Goal: Task Accomplishment & Management: Use online tool/utility

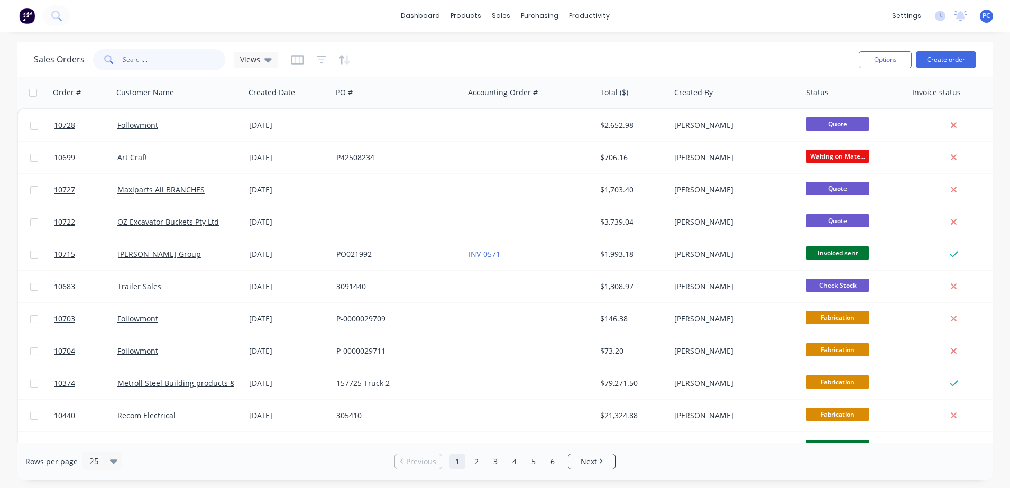
click at [167, 66] on input "text" at bounding box center [174, 59] width 103 height 21
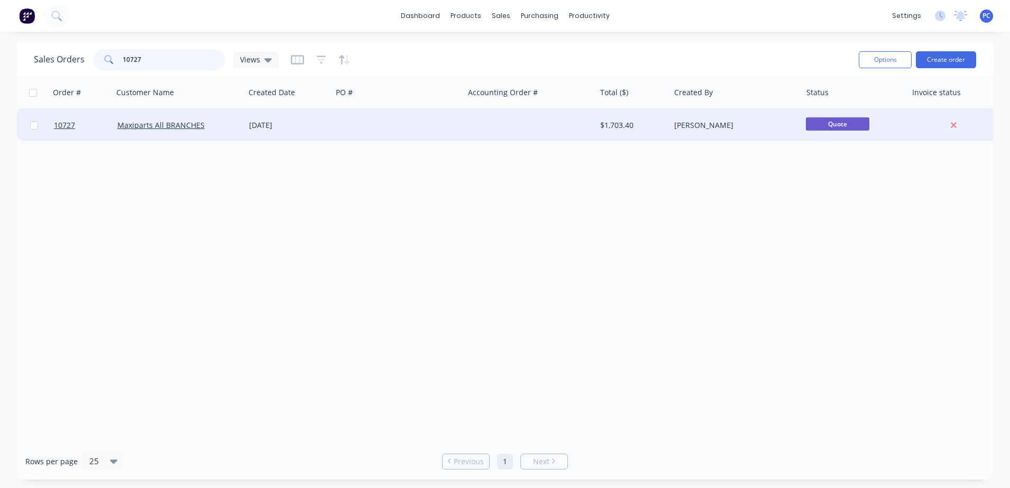
type input "10727"
click at [219, 135] on div "Maxiparts All BRANCHES" at bounding box center [179, 125] width 132 height 32
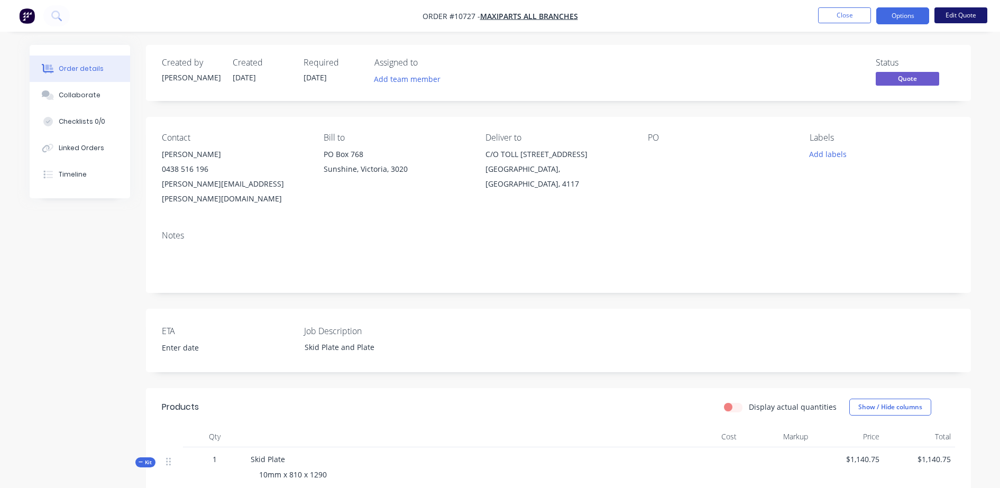
click at [956, 14] on button "Edit Quote" at bounding box center [960, 15] width 53 height 16
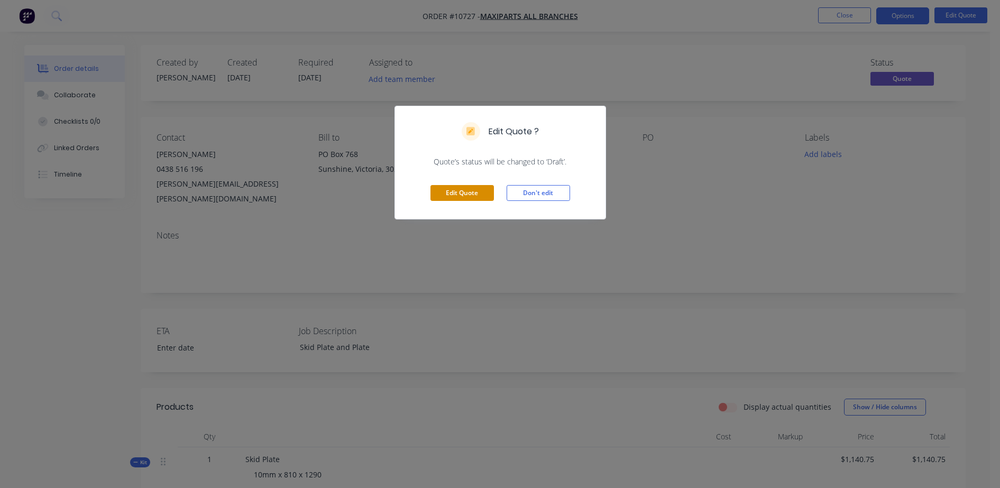
click at [470, 200] on button "Edit Quote" at bounding box center [461, 193] width 63 height 16
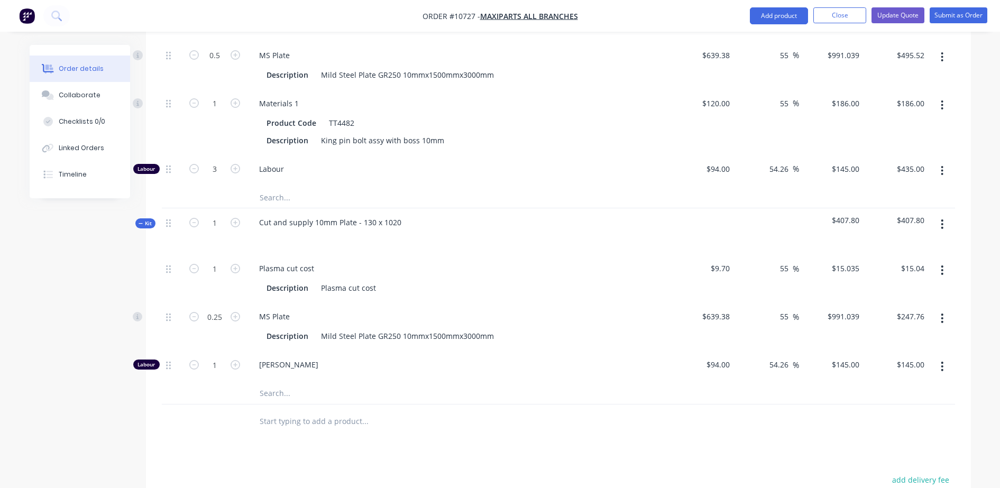
scroll to position [534, 0]
click at [891, 18] on button "Update Quote" at bounding box center [898, 15] width 53 height 16
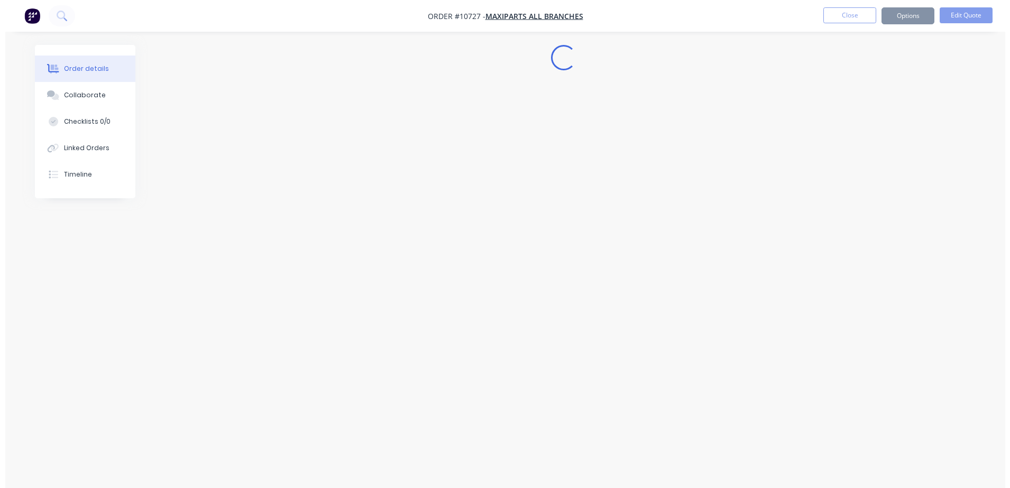
scroll to position [0, 0]
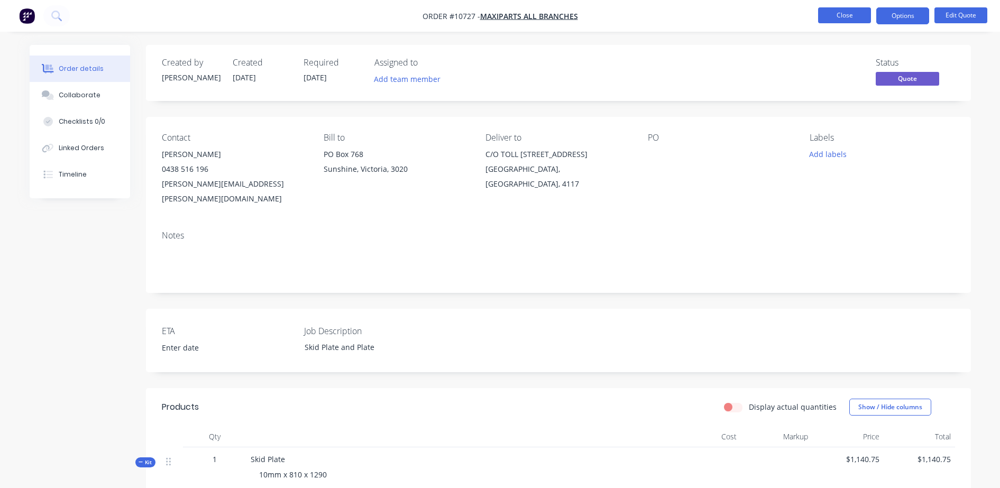
click at [853, 18] on button "Close" at bounding box center [844, 15] width 53 height 16
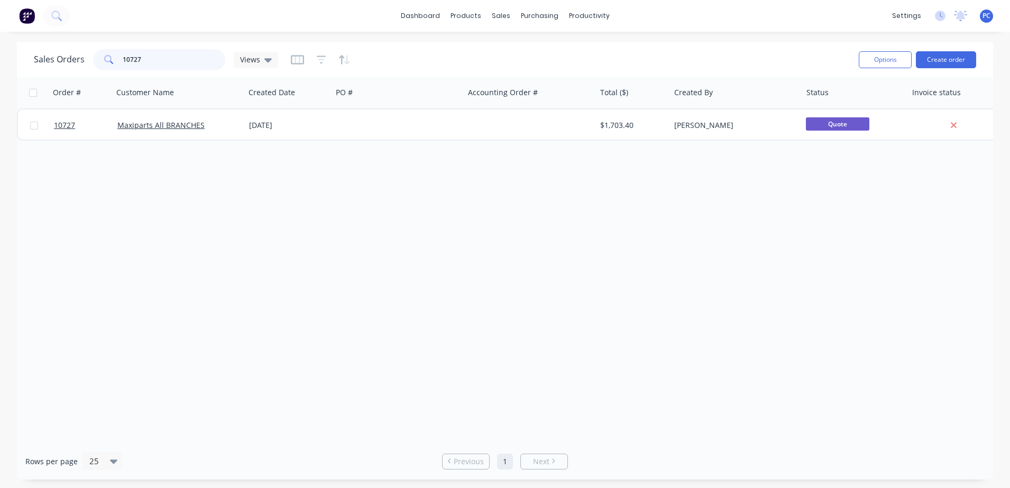
click at [164, 62] on input "10727" at bounding box center [174, 59] width 103 height 21
type input "1"
